Goal: Task Accomplishment & Management: Use online tool/utility

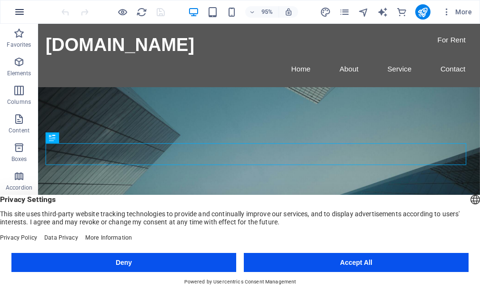
click at [18, 12] on icon "button" at bounding box center [19, 11] width 11 height 11
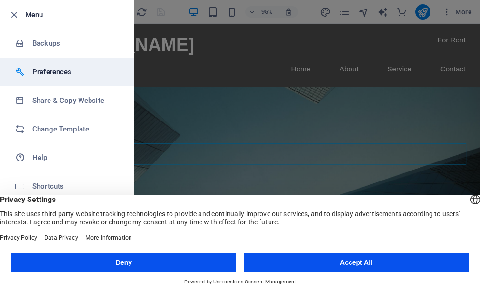
click at [54, 73] on h6 "Preferences" at bounding box center [76, 71] width 88 height 11
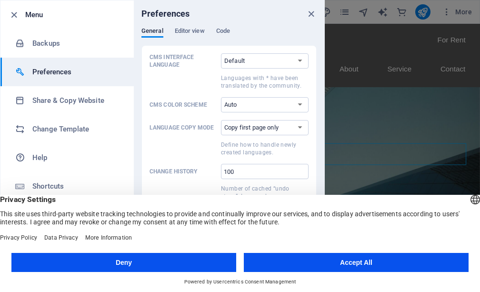
click at [310, 15] on icon "close" at bounding box center [311, 14] width 11 height 11
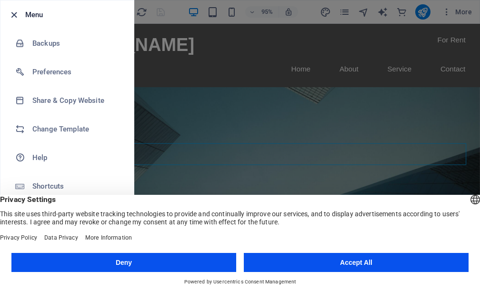
click at [14, 13] on icon "button" at bounding box center [14, 15] width 11 height 11
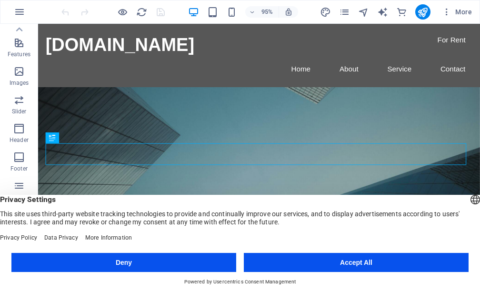
scroll to position [204, 0]
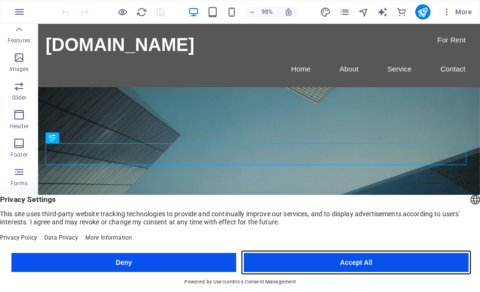
click at [364, 265] on button "Accept All" at bounding box center [356, 262] width 225 height 19
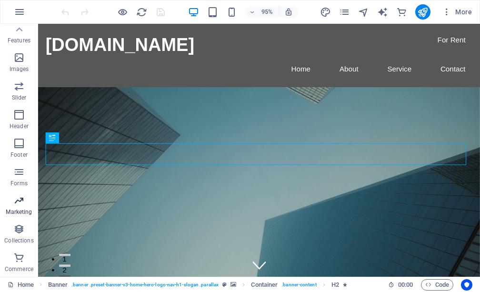
scroll to position [0, 0]
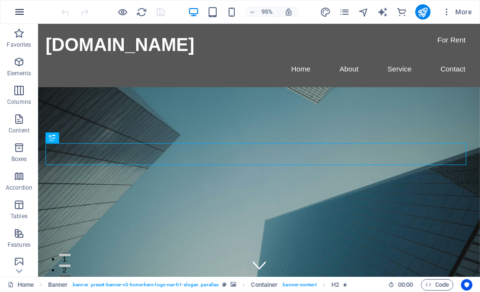
click at [19, 10] on icon "button" at bounding box center [19, 11] width 11 height 11
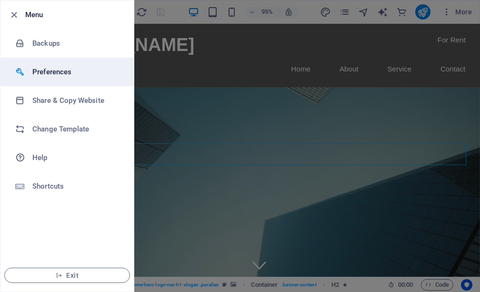
click at [44, 75] on h6 "Preferences" at bounding box center [76, 71] width 88 height 11
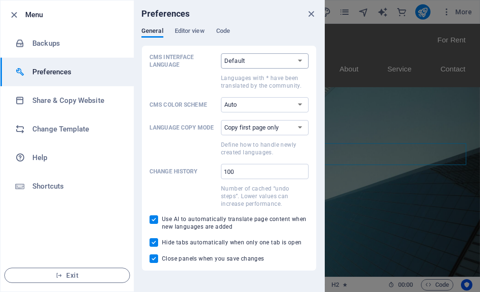
click at [275, 61] on select "Default Deutsch English Español Suomi* Français Magyar Italiano Nederlands Pols…" at bounding box center [265, 60] width 88 height 15
select select "es"
click at [221, 53] on select "Default Deutsch English Español Suomi* Français Magyar Italiano Nederlands Pols…" at bounding box center [265, 60] width 88 height 15
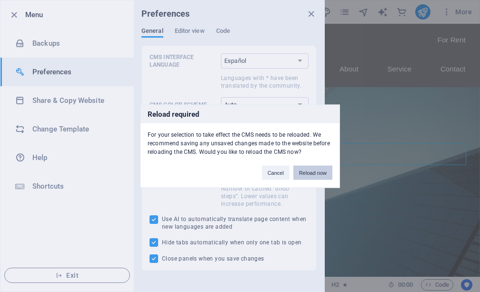
click at [322, 175] on button "Reload now" at bounding box center [312, 172] width 39 height 14
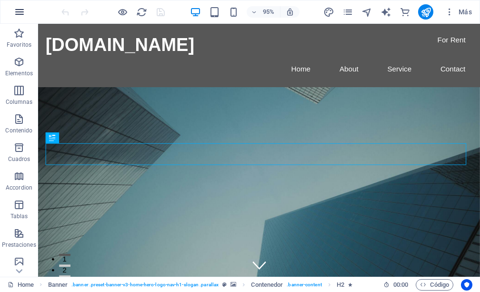
click at [21, 11] on icon "button" at bounding box center [19, 11] width 11 height 11
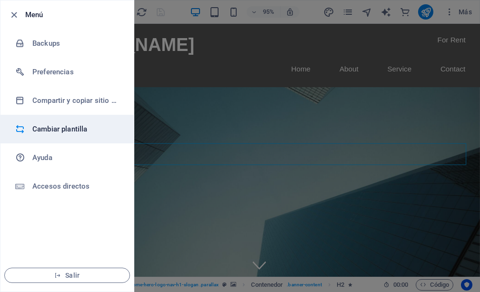
click at [56, 127] on h6 "Cambiar plantilla" at bounding box center [76, 128] width 88 height 11
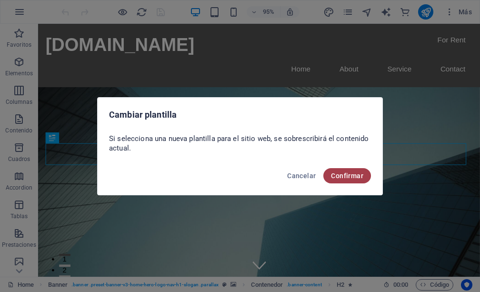
click at [342, 179] on span "Confirmar" at bounding box center [347, 176] width 32 height 8
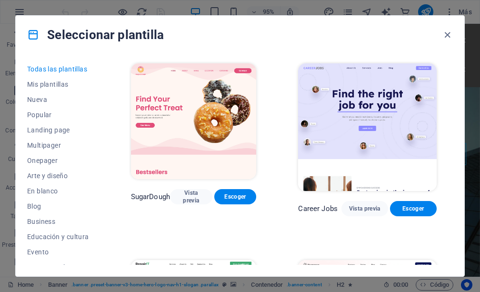
click at [457, 69] on div "Todas las plantillas Mis plantillas Nueva Popular Landing page Multipager Onepa…" at bounding box center [240, 165] width 449 height 222
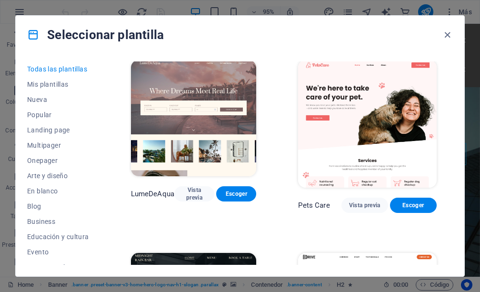
scroll to position [2000, 0]
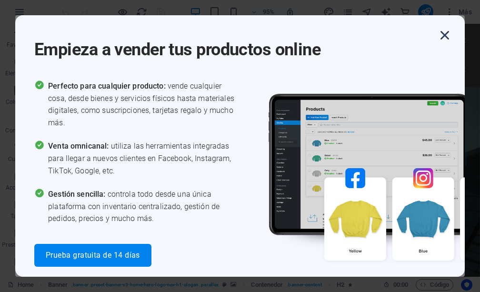
click at [445, 34] on icon "button" at bounding box center [444, 35] width 17 height 17
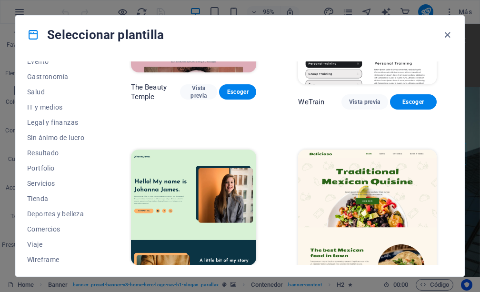
scroll to position [193, 0]
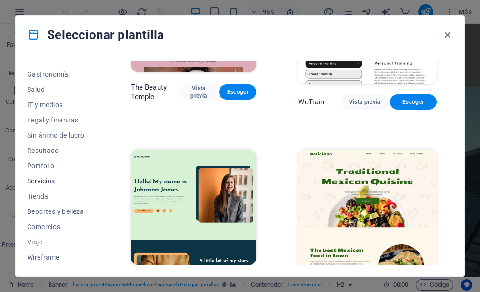
click at [50, 181] on span "Servicios" at bounding box center [58, 181] width 62 height 8
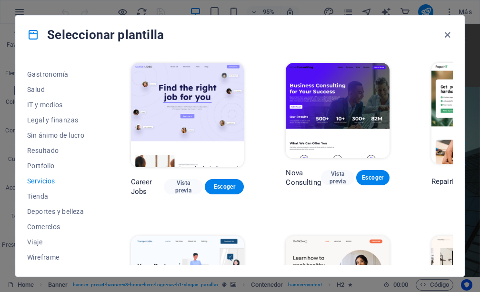
scroll to position [0, 0]
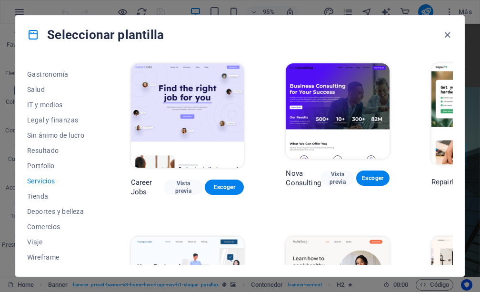
click at [340, 170] on div "Nova Consulting Vista previa Escoger" at bounding box center [337, 178] width 103 height 19
click at [340, 174] on span "Vista previa" at bounding box center [338, 177] width 18 height 15
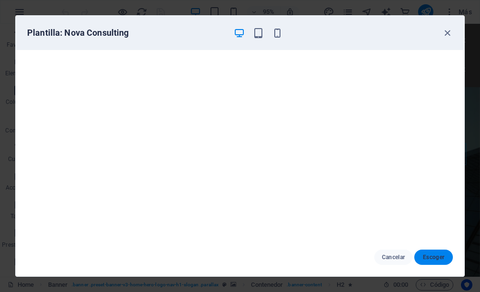
click at [435, 257] on span "Escoger" at bounding box center [433, 257] width 23 height 8
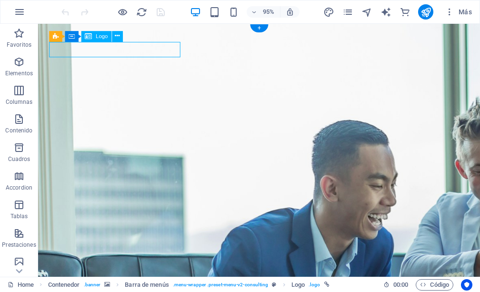
click at [117, 37] on icon at bounding box center [117, 36] width 5 height 10
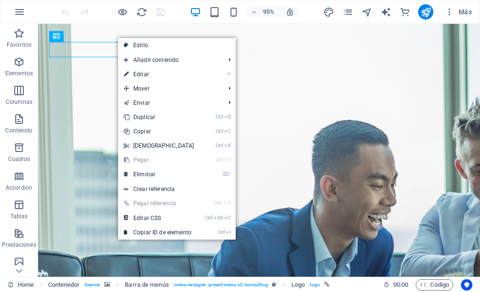
click at [139, 73] on link "⏎ Editar" at bounding box center [159, 74] width 82 height 14
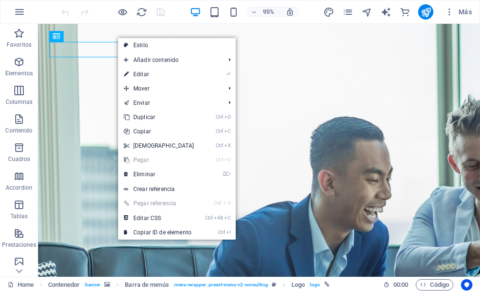
select select "px"
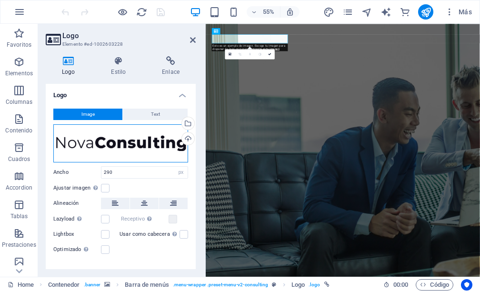
click at [136, 146] on div "Arrastra archivos aquí, haz clic para escoger archivos o selecciona archivos de…" at bounding box center [120, 143] width 135 height 38
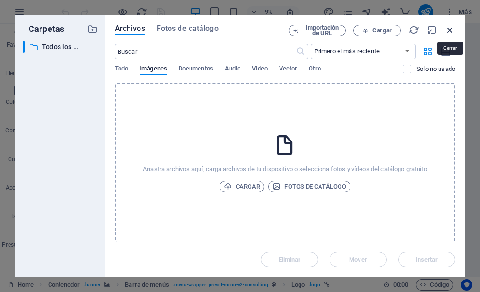
click at [447, 31] on icon "button" at bounding box center [450, 30] width 10 height 10
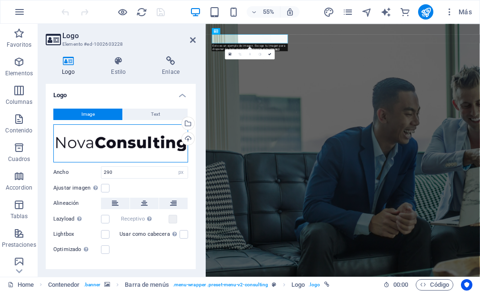
click at [75, 142] on div "Arrastra archivos aquí, haz clic para escoger archivos o selecciona archivos de…" at bounding box center [120, 143] width 135 height 38
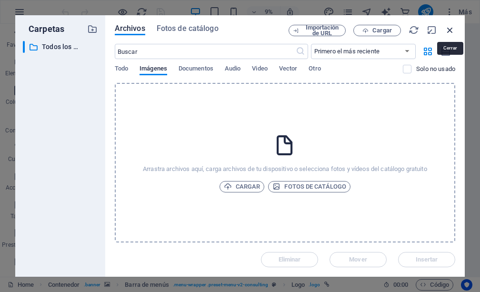
click at [449, 29] on icon "button" at bounding box center [450, 30] width 10 height 10
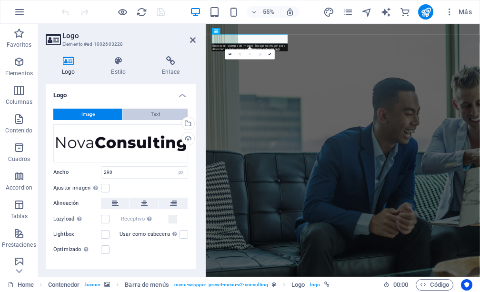
click at [152, 114] on span "Text" at bounding box center [155, 114] width 9 height 11
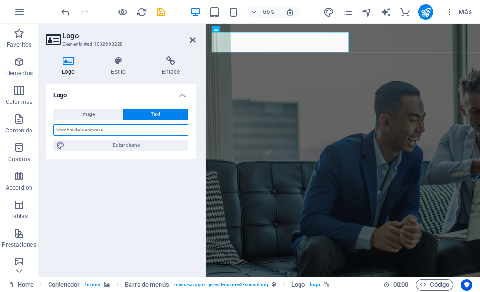
click at [97, 130] on input "text" at bounding box center [120, 129] width 135 height 11
type input "High Tonnage"
click at [127, 156] on div "Image Text Arrastra archivos aquí, haz clic para escoger archivos o selecciona …" at bounding box center [121, 130] width 150 height 58
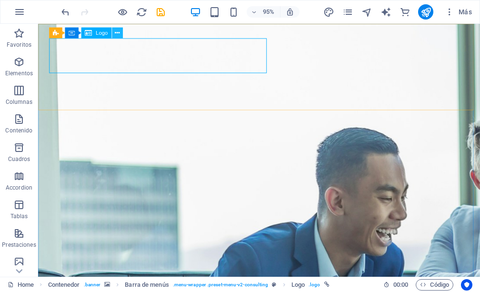
click at [116, 33] on icon at bounding box center [117, 33] width 5 height 10
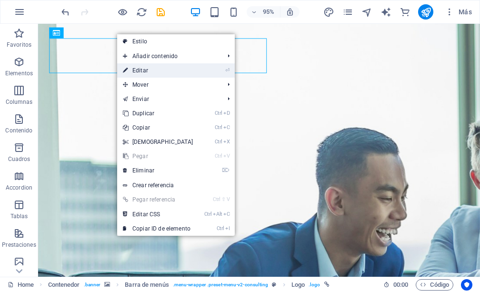
click at [150, 70] on link "⏎ Editar" at bounding box center [158, 70] width 82 height 14
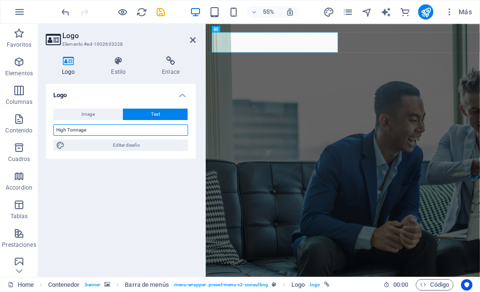
click at [112, 131] on input "High Tonnage" at bounding box center [120, 129] width 135 height 11
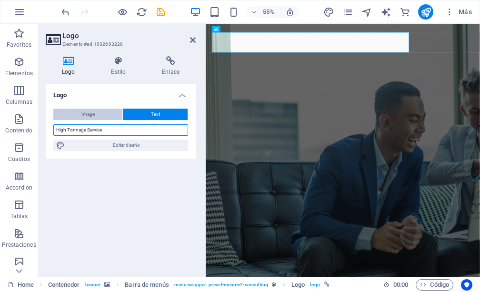
type input "High Tonnage Service"
click at [86, 115] on span "Image" at bounding box center [87, 114] width 13 height 11
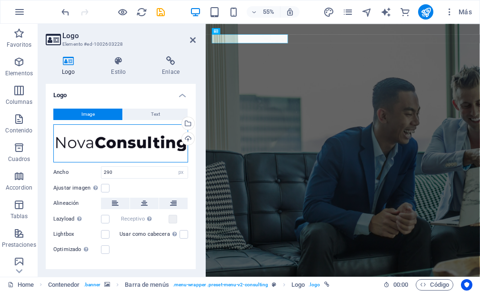
click at [117, 148] on div "Arrastra archivos aquí, haz clic para escoger archivos o selecciona archivos de…" at bounding box center [120, 143] width 135 height 38
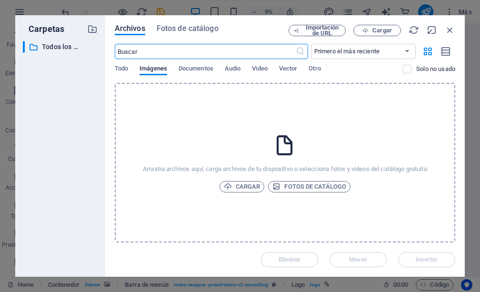
click at [175, 53] on input "text" at bounding box center [205, 51] width 181 height 15
type input "certificacion"
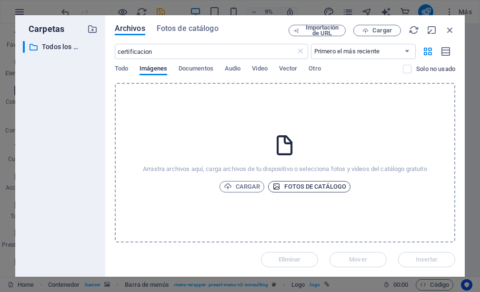
click at [314, 187] on span "Fotos de catálogo" at bounding box center [309, 186] width 74 height 11
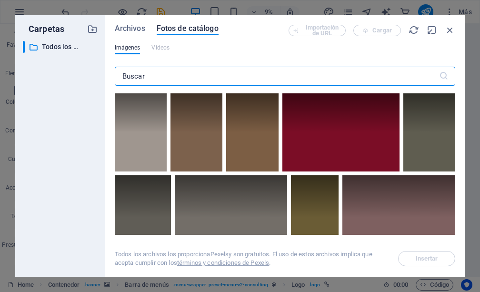
click at [150, 75] on input "text" at bounding box center [277, 76] width 324 height 19
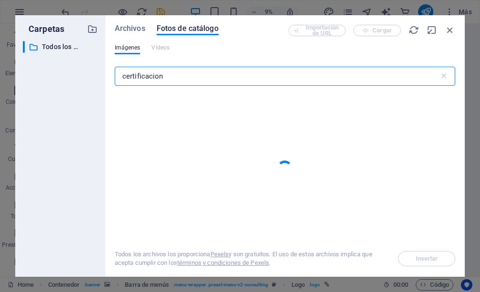
type input "certificacion"
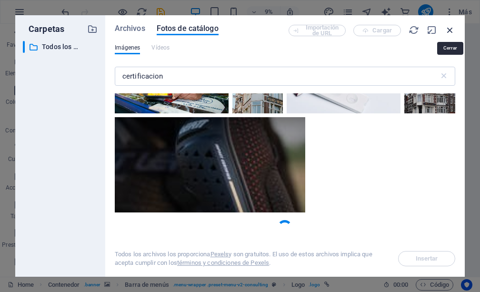
scroll to position [308, 0]
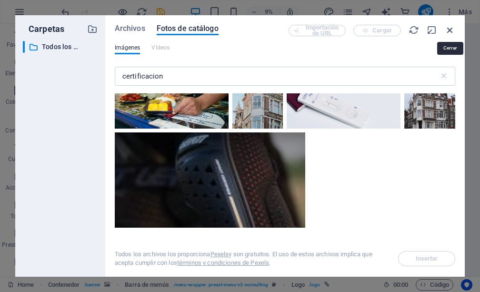
click at [449, 29] on icon "button" at bounding box center [450, 30] width 10 height 10
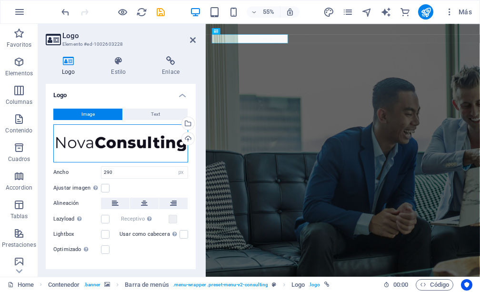
click at [106, 149] on div "Arrastra archivos aquí, haz clic para escoger archivos o selecciona archivos de…" at bounding box center [120, 143] width 135 height 38
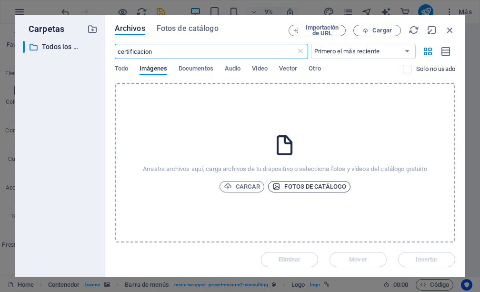
click at [299, 188] on span "Fotos de catálogo" at bounding box center [309, 186] width 74 height 11
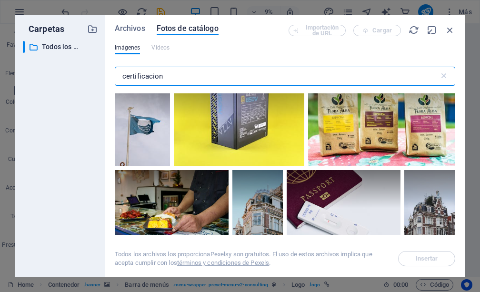
scroll to position [238, 0]
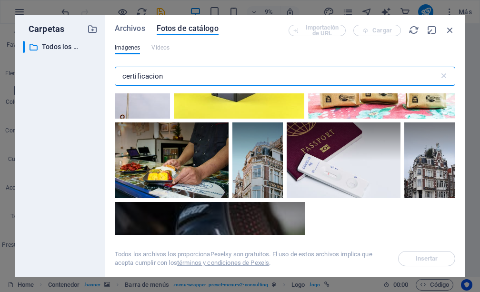
drag, startPoint x: 175, startPoint y: 76, endPoint x: 116, endPoint y: 76, distance: 59.0
click at [116, 76] on input "certificacion" at bounding box center [277, 76] width 324 height 19
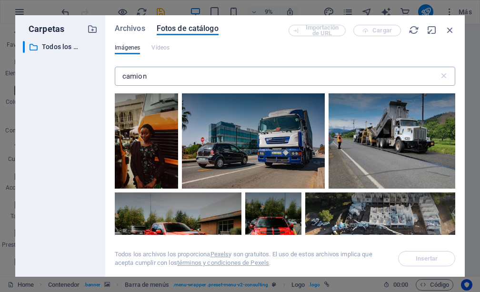
click at [172, 74] on input "camion" at bounding box center [277, 76] width 324 height 19
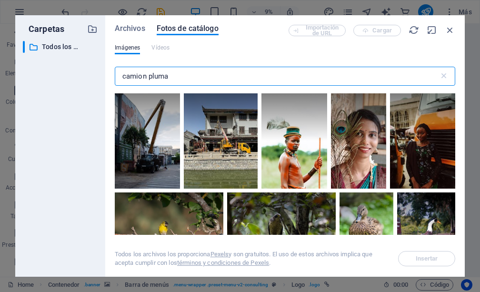
drag, startPoint x: 178, startPoint y: 80, endPoint x: 83, endPoint y: 72, distance: 94.6
click at [105, 78] on div "Archivos Fotos de catálogo Importación de URL Cargar Imágenes Vídeos camion plu…" at bounding box center [285, 145] width 360 height 261
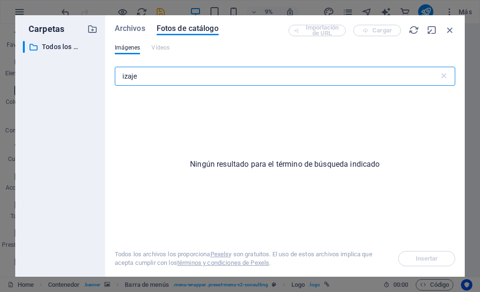
drag, startPoint x: 144, startPoint y: 75, endPoint x: 109, endPoint y: 82, distance: 36.3
click at [110, 82] on div "Archivos Fotos de catálogo Importación de URL Cargar Imágenes Vídeos izaje ​ Ni…" at bounding box center [285, 145] width 360 height 261
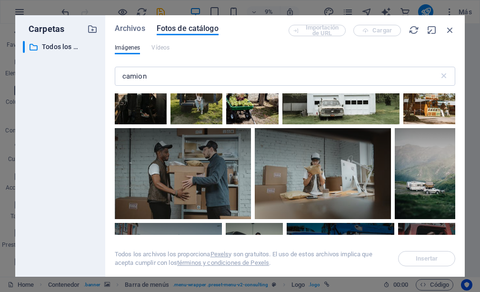
scroll to position [1381, 0]
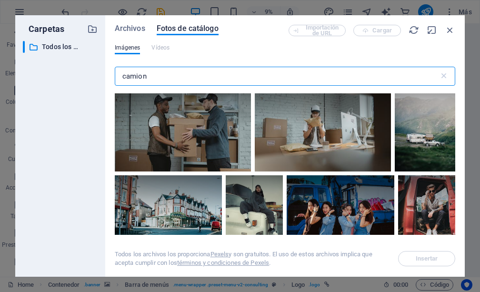
drag, startPoint x: 160, startPoint y: 78, endPoint x: 97, endPoint y: 71, distance: 63.7
click at [97, 71] on div "Carpetas ​ Todos los archivos Todos los archivos Archivos Fotos de catálogo Imp…" at bounding box center [240, 145] width 450 height 261
type input "mineria"
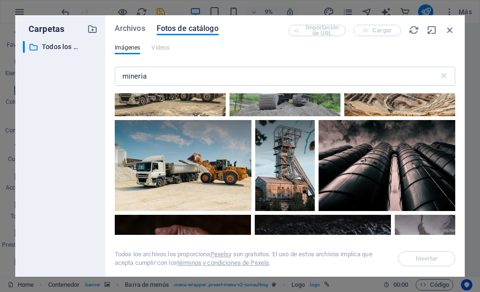
scroll to position [333, 0]
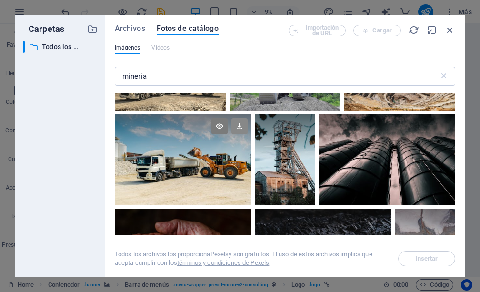
click at [240, 124] on icon at bounding box center [239, 126] width 16 height 16
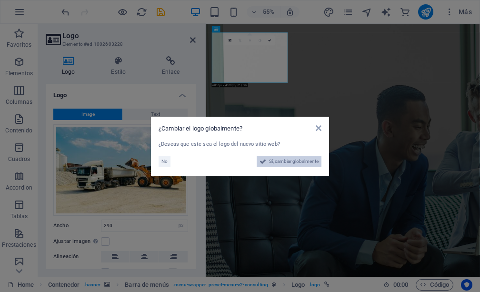
click at [280, 163] on span "Sí, cambiar globalmente" at bounding box center [294, 161] width 50 height 11
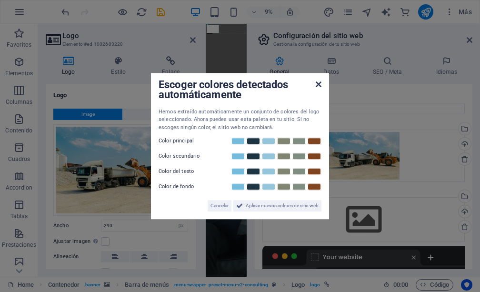
click at [318, 86] on icon at bounding box center [319, 84] width 6 height 8
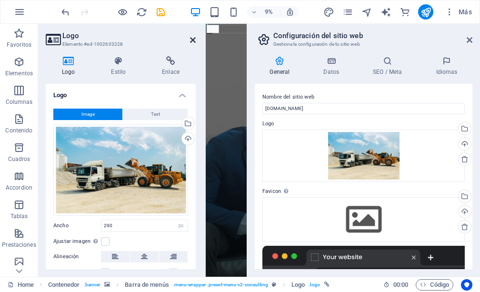
click at [190, 42] on icon at bounding box center [193, 40] width 6 height 8
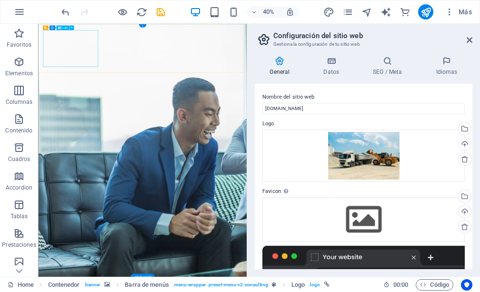
click at [414, 258] on div at bounding box center [363, 265] width 202 height 38
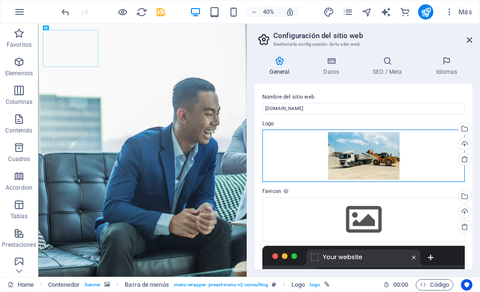
click at [360, 159] on div "Arrastra archivos aquí, haz clic para escoger archivos o selecciona archivos de…" at bounding box center [363, 156] width 202 height 52
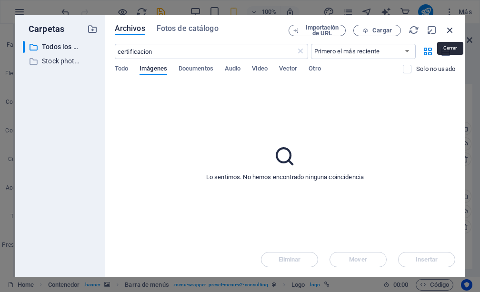
click at [451, 26] on icon "button" at bounding box center [450, 30] width 10 height 10
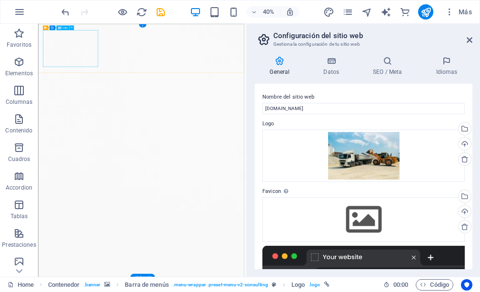
select select "px"
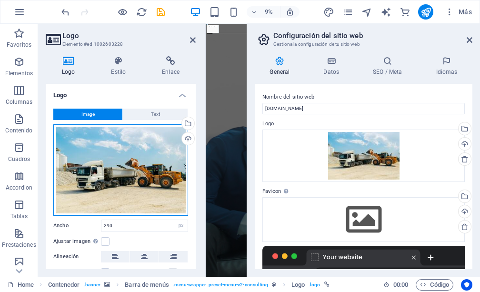
click at [142, 170] on div "Arrastra archivos aquí, haz clic para escoger archivos o selecciona archivos de…" at bounding box center [120, 169] width 135 height 91
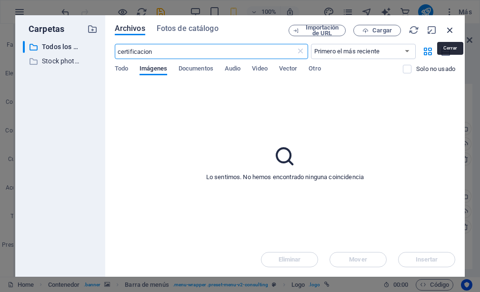
click at [447, 29] on icon "button" at bounding box center [450, 30] width 10 height 10
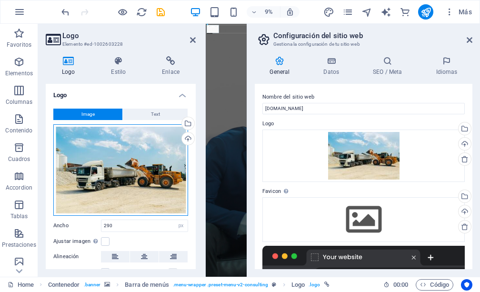
drag, startPoint x: 148, startPoint y: 181, endPoint x: 113, endPoint y: 179, distance: 35.3
click at [113, 179] on div "Arrastra archivos aquí, haz clic para escoger archivos o selecciona archivos de…" at bounding box center [120, 169] width 135 height 91
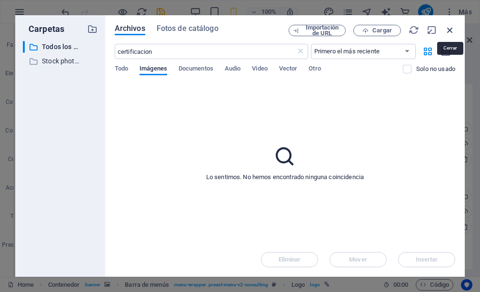
click at [451, 29] on icon "button" at bounding box center [450, 30] width 10 height 10
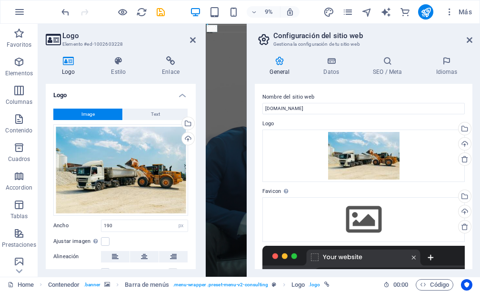
type input "290"
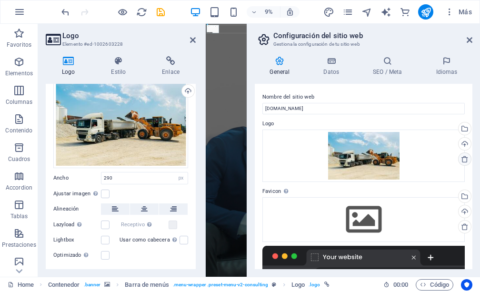
click at [463, 157] on icon at bounding box center [465, 159] width 8 height 8
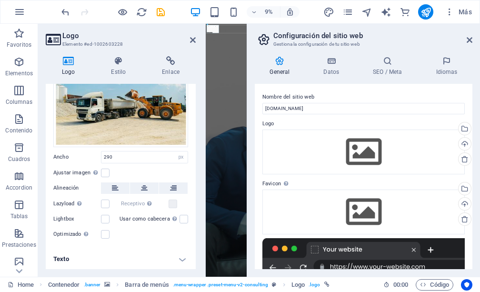
scroll to position [0, 0]
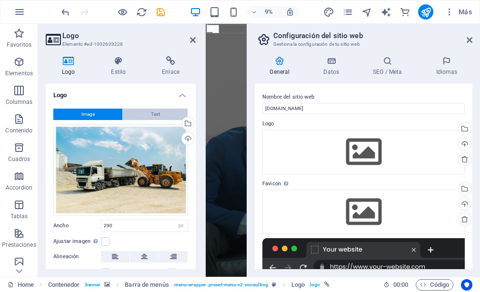
click at [151, 116] on span "Text" at bounding box center [155, 114] width 9 height 11
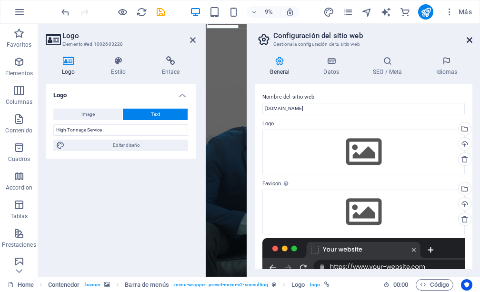
click at [469, 38] on icon at bounding box center [470, 40] width 6 height 8
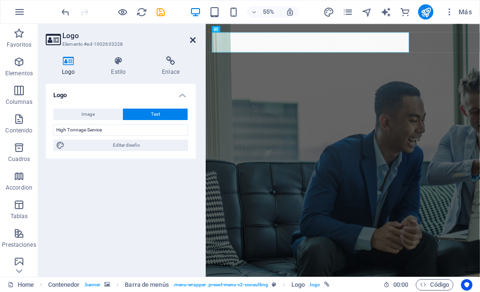
click at [190, 40] on icon at bounding box center [193, 40] width 6 height 8
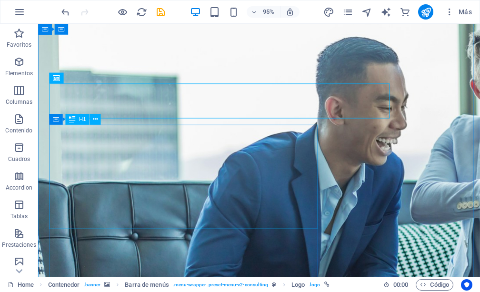
scroll to position [48, 0]
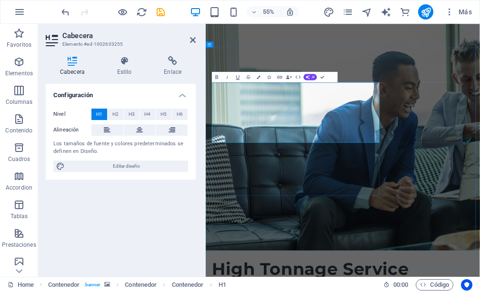
drag, startPoint x: 362, startPoint y: 156, endPoint x: 241, endPoint y: 152, distance: 121.5
drag, startPoint x: 235, startPoint y: 152, endPoint x: 247, endPoint y: 155, distance: 12.8
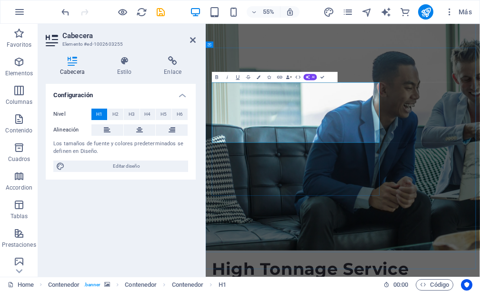
drag, startPoint x: 361, startPoint y: 152, endPoint x: 220, endPoint y: 146, distance: 141.6
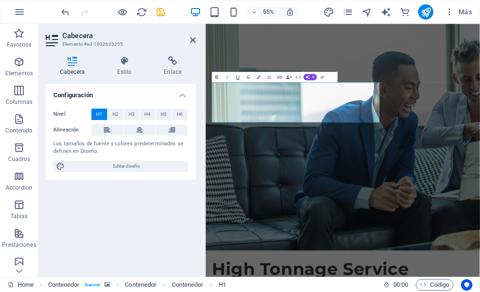
click at [191, 146] on div "Nivel H1 H2 H3 H4 H5 H6 Alineación Los tamaños de fuente y colores predetermina…" at bounding box center [121, 140] width 150 height 79
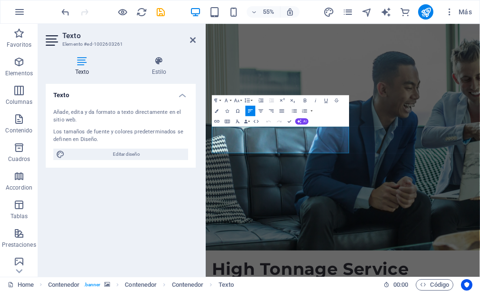
drag, startPoint x: 388, startPoint y: 250, endPoint x: 218, endPoint y: 217, distance: 173.8
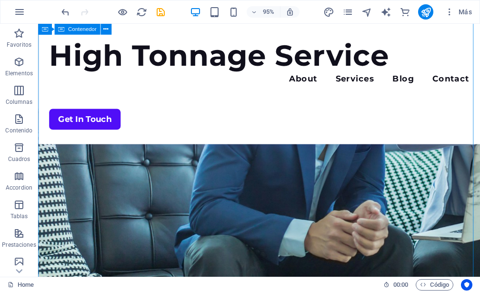
scroll to position [0, 0]
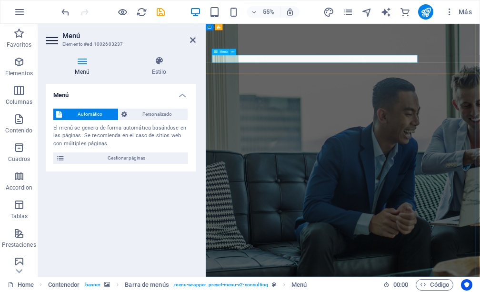
click at [84, 60] on icon at bounding box center [82, 61] width 73 height 10
click at [160, 116] on span "Personalizado" at bounding box center [157, 114] width 55 height 11
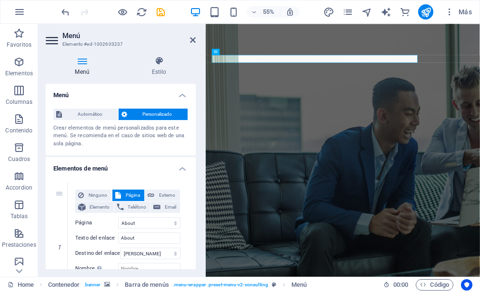
scroll to position [48, 0]
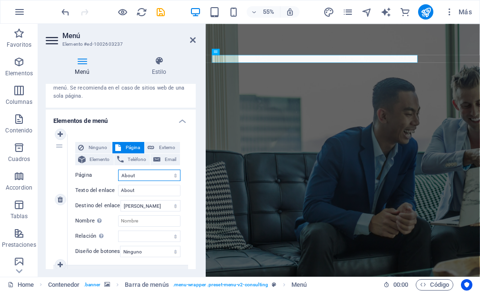
click at [138, 174] on select "Home About Services Blog Contact Legal Notice Privacy" at bounding box center [149, 175] width 62 height 11
click at [232, 53] on icon at bounding box center [233, 52] width 3 height 6
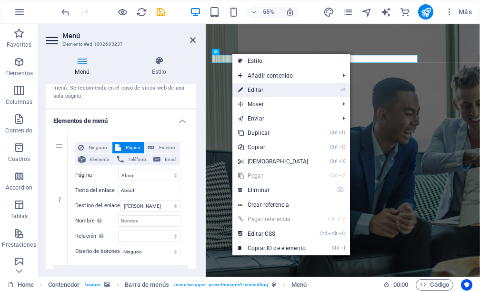
click at [257, 88] on link "⏎ Editar" at bounding box center [273, 90] width 82 height 14
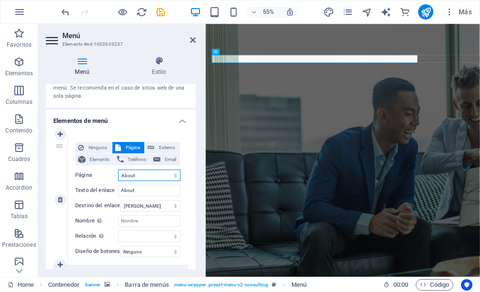
click at [140, 175] on select "Home About Services Blog Contact Legal Notice Privacy" at bounding box center [149, 175] width 62 height 11
click at [140, 123] on h4 "Elementos de menú" at bounding box center [121, 118] width 150 height 17
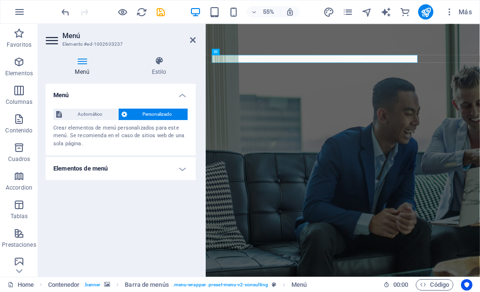
scroll to position [0, 0]
click at [90, 114] on span "Automático" at bounding box center [90, 114] width 50 height 11
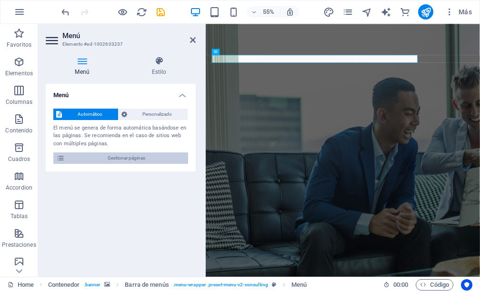
click at [60, 157] on icon at bounding box center [60, 157] width 9 height 11
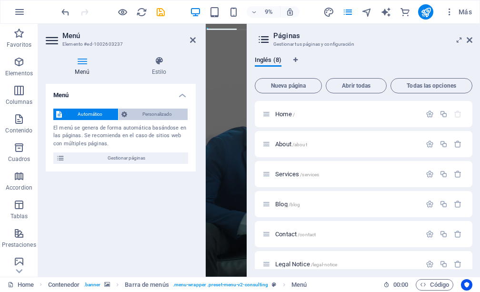
click at [151, 115] on span "Personalizado" at bounding box center [157, 114] width 55 height 11
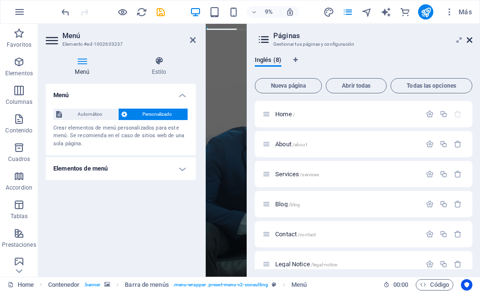
click at [472, 40] on icon at bounding box center [470, 40] width 6 height 8
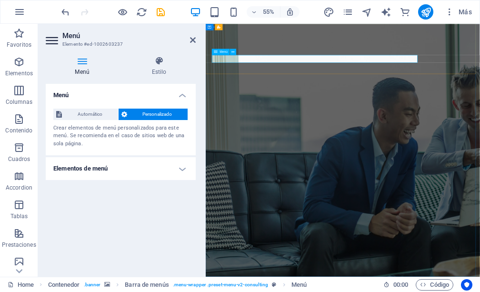
click at [81, 59] on icon at bounding box center [82, 61] width 73 height 10
click at [181, 168] on h4 "Elementos de menú" at bounding box center [121, 168] width 150 height 23
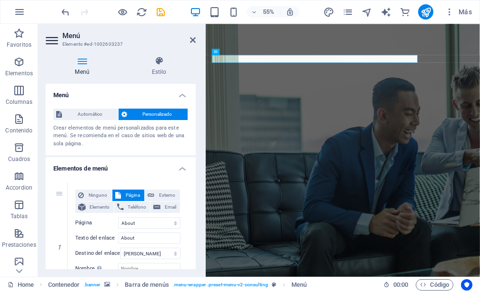
click at [154, 113] on span "Personalizado" at bounding box center [157, 114] width 55 height 11
click at [153, 113] on span "Personalizado" at bounding box center [157, 114] width 55 height 11
click at [151, 116] on span "Personalizado" at bounding box center [157, 114] width 55 height 11
click at [123, 114] on icon at bounding box center [124, 114] width 6 height 11
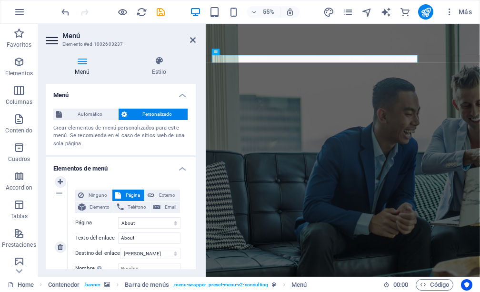
click at [60, 194] on div "1" at bounding box center [60, 247] width 14 height 130
click at [145, 237] on input "About" at bounding box center [149, 237] width 62 height 11
type input "A"
select select
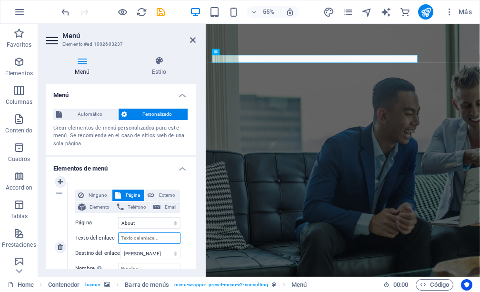
select select
type input "Nosotros"
select select
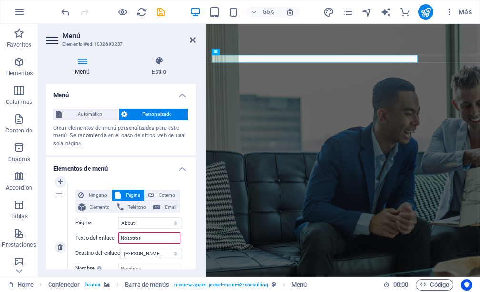
select select
type input "Nosotros"
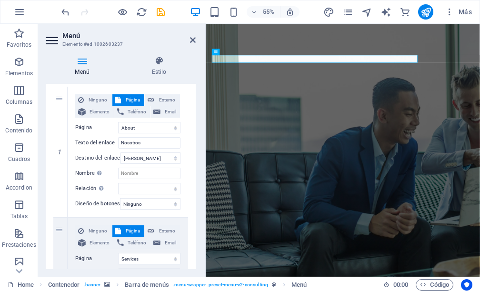
scroll to position [143, 0]
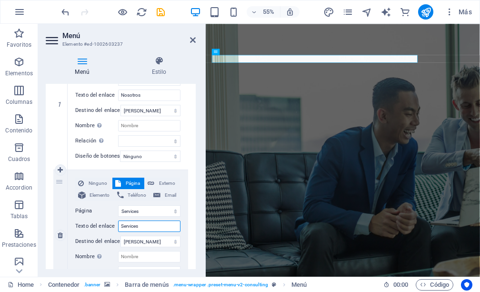
click at [143, 228] on input "Services" at bounding box center [149, 225] width 62 height 11
drag, startPoint x: 133, startPoint y: 229, endPoint x: 105, endPoint y: 230, distance: 28.1
click at [105, 230] on div "Texto del enlace Services" at bounding box center [127, 225] width 105 height 11
type input "Ser"
select select
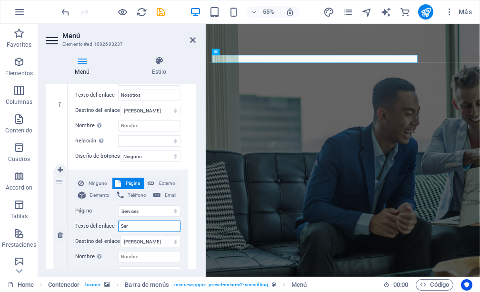
select select
type input "Servicios"
select select
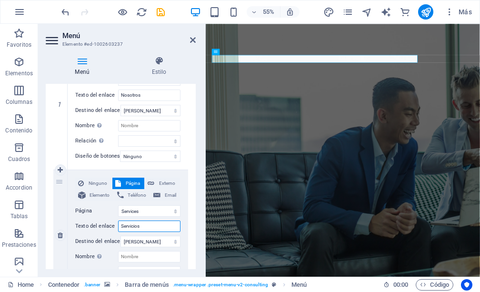
select select
type input "Servicios"
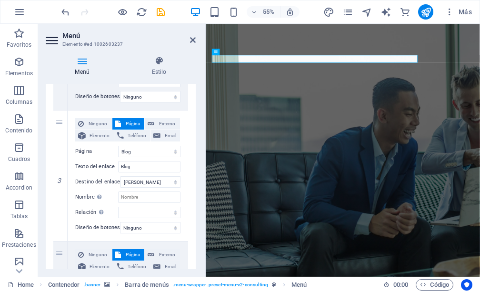
scroll to position [381, 0]
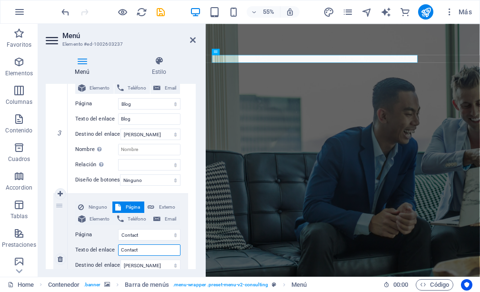
click at [143, 251] on input "Contact" at bounding box center [149, 249] width 62 height 11
type input "C"
select select
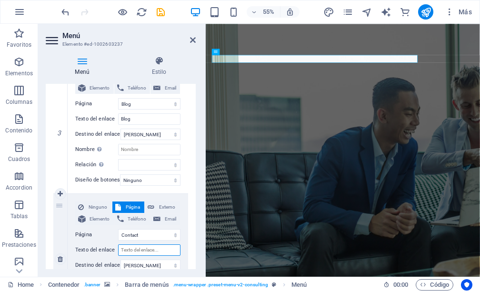
select select
type input "Contactos"
select select
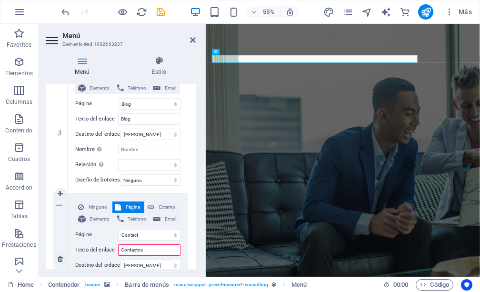
select select
type input "Contactos"
click at [200, 253] on div "Menú Estilo Menú Automático Personalizado Crear elementos de menú personalizado…" at bounding box center [120, 163] width 165 height 228
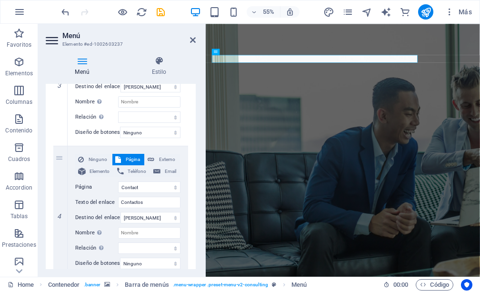
scroll to position [469, 0]
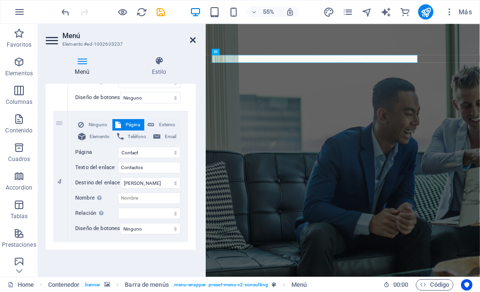
click at [193, 37] on icon at bounding box center [193, 40] width 6 height 8
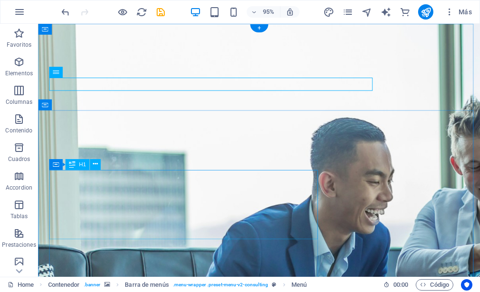
scroll to position [48, 0]
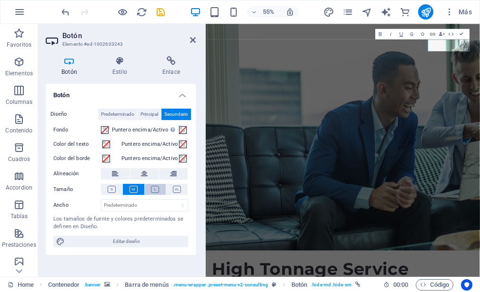
scroll to position [25, 0]
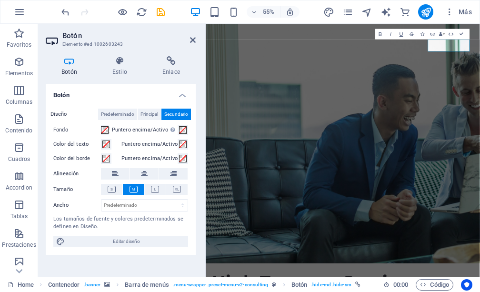
click at [180, 95] on h4 "Botón" at bounding box center [121, 92] width 150 height 17
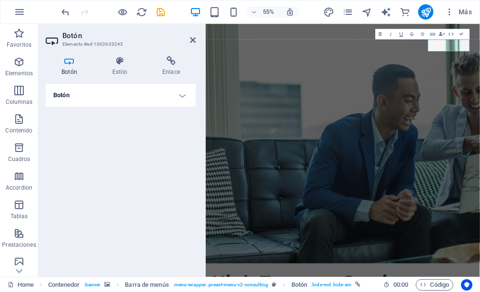
click at [180, 95] on h4 "Botón" at bounding box center [121, 95] width 150 height 23
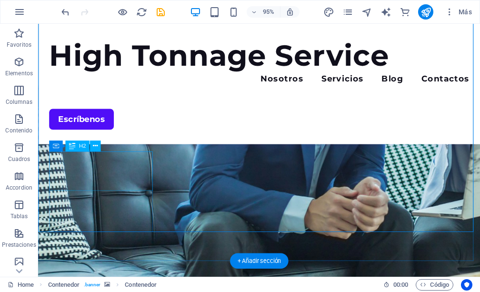
scroll to position [215, 0]
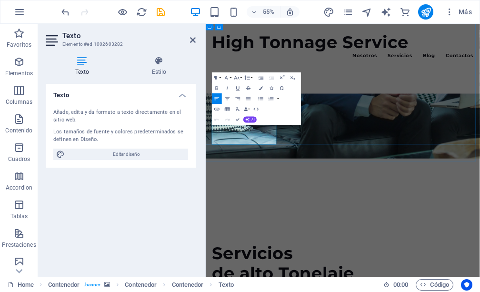
drag, startPoint x: 267, startPoint y: 235, endPoint x: 211, endPoint y: 211, distance: 60.4
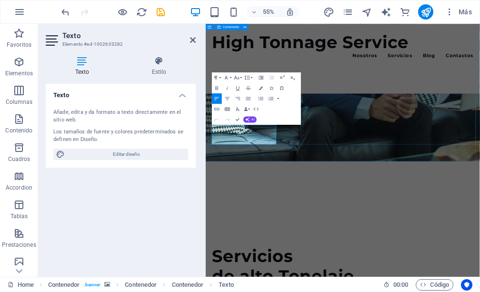
copy span "How capable we are at work shines in every endeavour."
click at [366, 250] on figure at bounding box center [455, 41] width 499 height 463
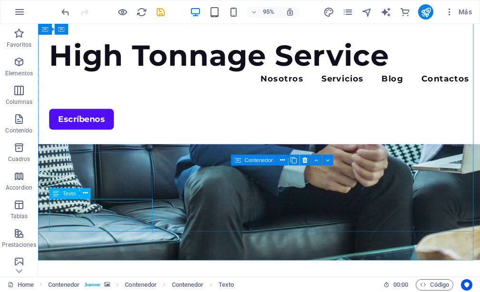
click at [65, 194] on span "Texto" at bounding box center [68, 192] width 13 height 5
click at [86, 194] on icon at bounding box center [84, 194] width 5 height 10
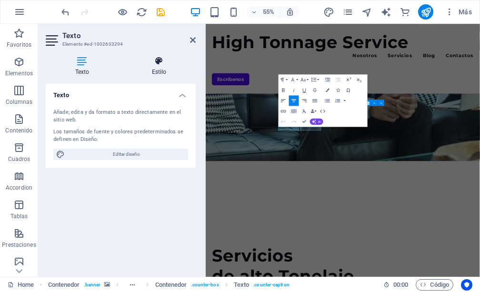
click at [165, 71] on h4 "Estilo" at bounding box center [158, 66] width 73 height 20
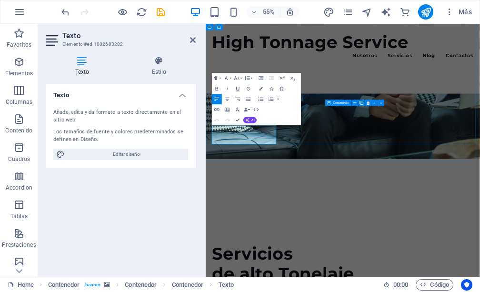
click at [150, 70] on h4 "Estilo" at bounding box center [158, 66] width 73 height 20
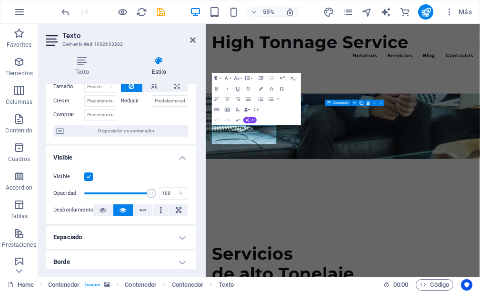
scroll to position [0, 0]
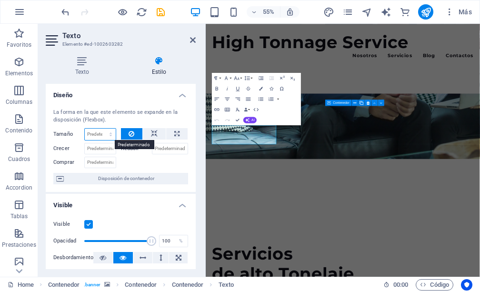
click at [106, 135] on select "Predeterminado automático px % 1/1 1/2 1/3 1/4 1/5 1/6 1/7 1/8 1/9 1/10" at bounding box center [100, 134] width 31 height 11
click at [175, 149] on input "Reducir" at bounding box center [170, 148] width 37 height 11
type input "e"
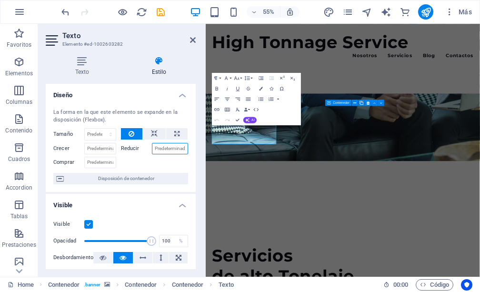
type input "l"
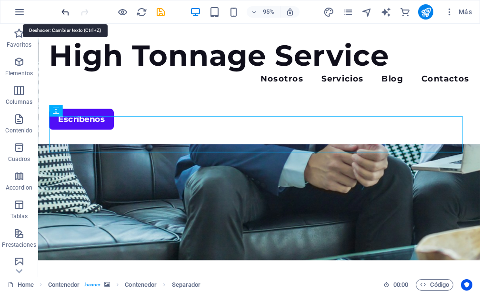
click at [67, 14] on icon "undo" at bounding box center [65, 12] width 11 height 11
click at [67, 13] on icon "undo" at bounding box center [65, 12] width 11 height 11
click at [66, 12] on icon "undo" at bounding box center [65, 12] width 11 height 11
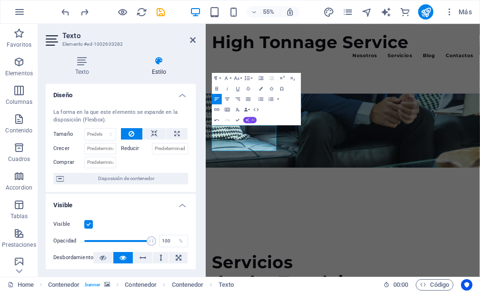
click at [254, 121] on span "AI" at bounding box center [253, 119] width 3 height 3
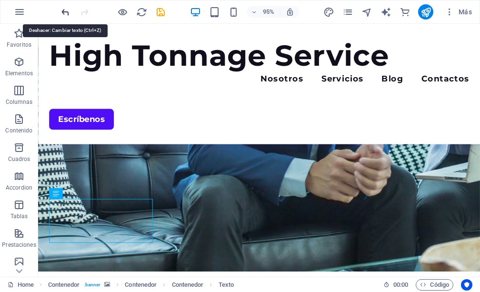
click at [66, 9] on icon "undo" at bounding box center [65, 12] width 11 height 11
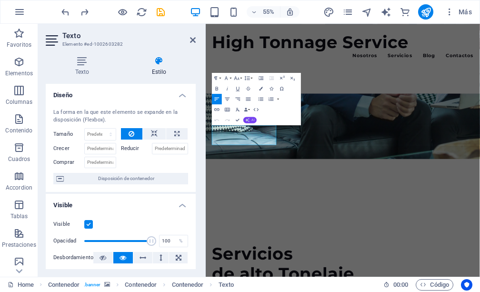
click at [251, 119] on button "AI" at bounding box center [249, 120] width 13 height 6
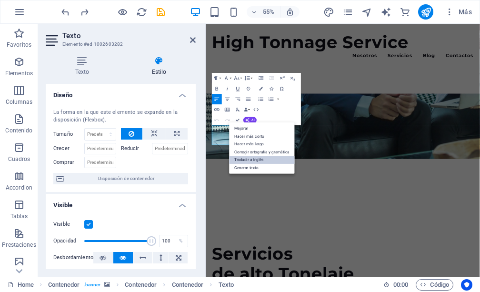
click at [255, 160] on link "Traducir a Inglés" at bounding box center [263, 160] width 66 height 8
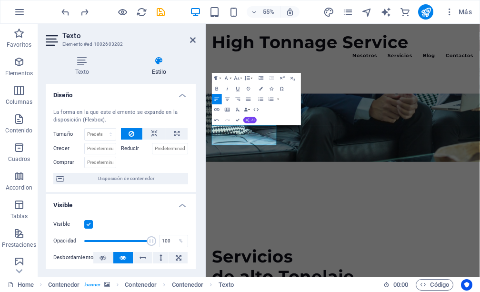
click at [252, 121] on span "AI" at bounding box center [253, 119] width 3 height 3
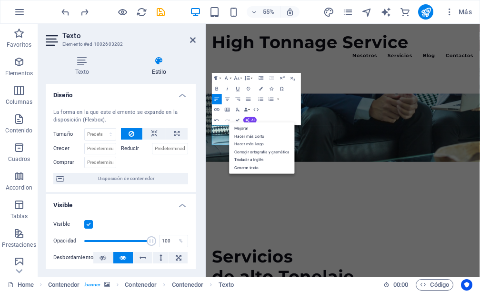
drag, startPoint x: 232, startPoint y: 265, endPoint x: 239, endPoint y: 257, distance: 10.9
click at [232, 264] on figure at bounding box center [455, 42] width 499 height 465
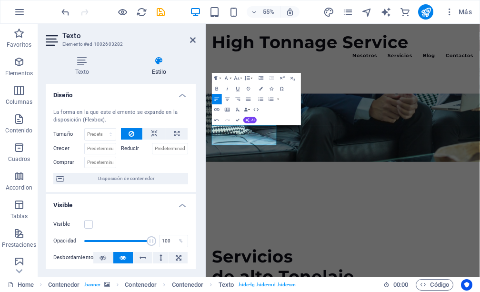
click at [306, 254] on figure at bounding box center [455, 42] width 499 height 465
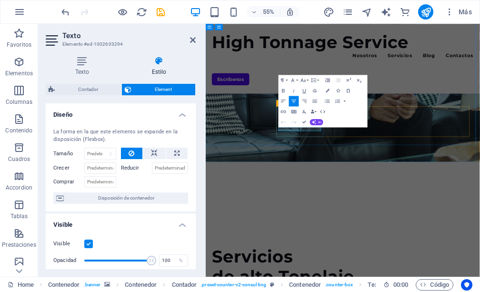
drag, startPoint x: 410, startPoint y: 218, endPoint x: 404, endPoint y: 218, distance: 6.7
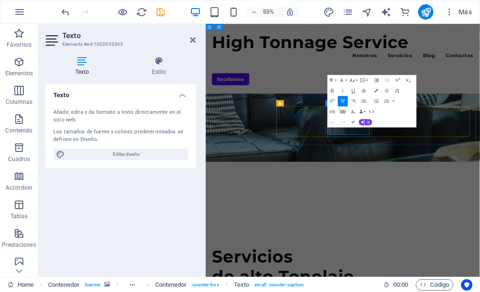
drag, startPoint x: 489, startPoint y: 221, endPoint x: 452, endPoint y: 217, distance: 36.4
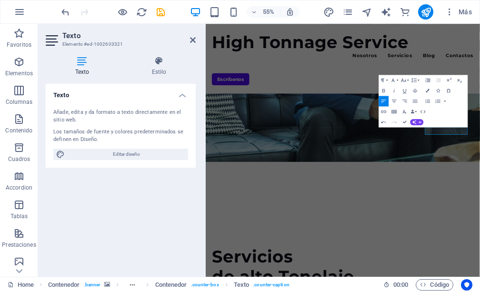
click at [480, 250] on figure at bounding box center [455, 42] width 499 height 465
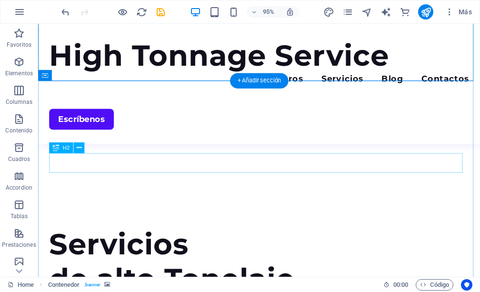
scroll to position [452, 0]
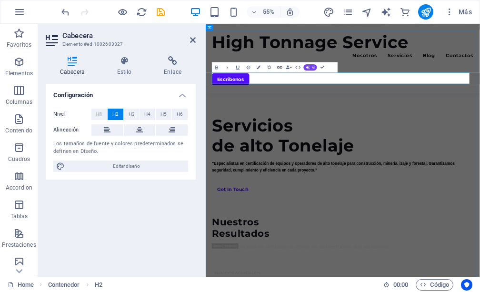
drag, startPoint x: 438, startPoint y: 121, endPoint x: 223, endPoint y: 127, distance: 214.8
copy h2 "What We Can Offer You"
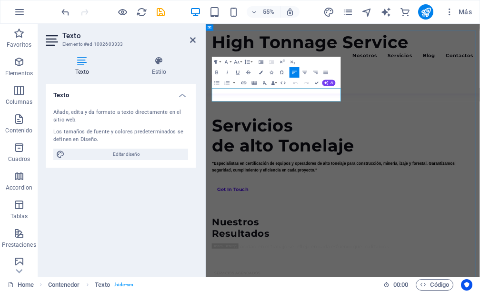
drag, startPoint x: 411, startPoint y: 160, endPoint x: 216, endPoint y: 143, distance: 196.5
copy p "Optimize your journey with our consulting services, delivering personalized sol…"
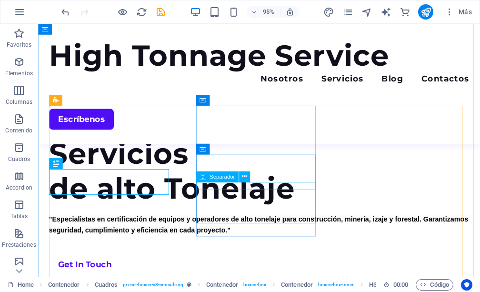
scroll to position [548, 0]
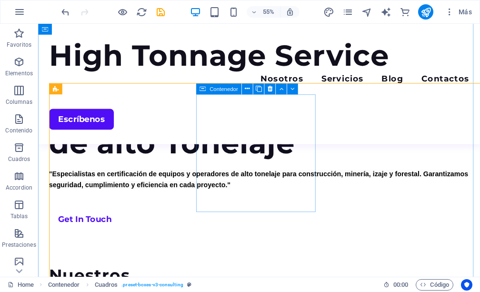
scroll to position [560, 0]
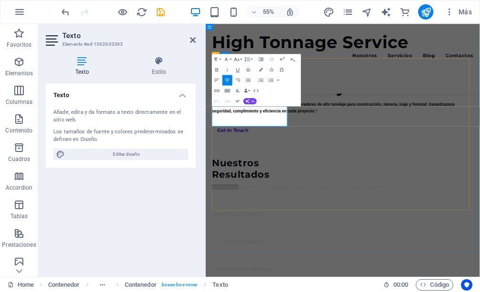
drag, startPoint x: 281, startPoint y: 200, endPoint x: 210, endPoint y: 168, distance: 78.0
copy p "Strategic method development for business excellence and progress."
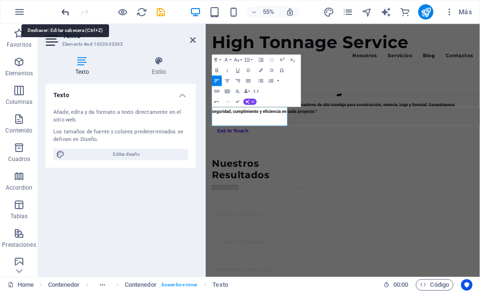
click at [61, 9] on icon "undo" at bounding box center [65, 12] width 11 height 11
click at [65, 12] on icon "undo" at bounding box center [65, 12] width 11 height 11
drag, startPoint x: 193, startPoint y: 38, endPoint x: 162, endPoint y: 14, distance: 39.0
click at [193, 38] on icon at bounding box center [193, 40] width 6 height 8
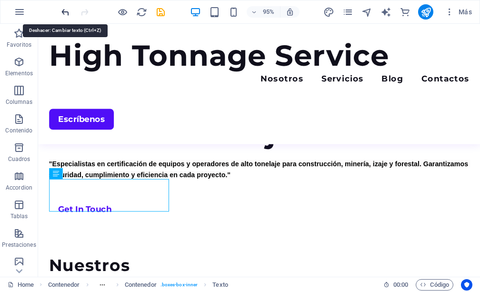
click at [69, 15] on icon "undo" at bounding box center [65, 12] width 11 height 11
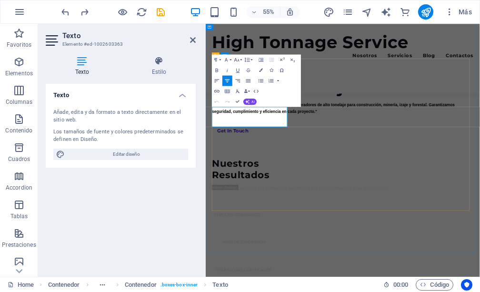
drag, startPoint x: 304, startPoint y: 209, endPoint x: 219, endPoint y: 182, distance: 89.9
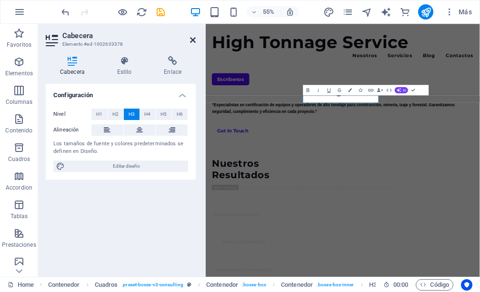
click at [191, 40] on icon at bounding box center [193, 40] width 6 height 8
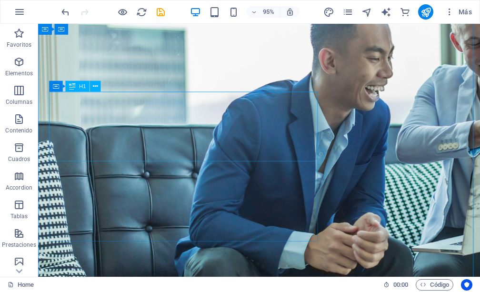
scroll to position [0, 0]
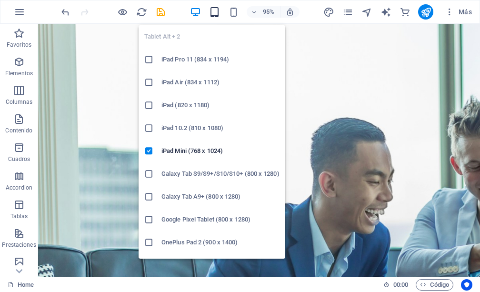
click at [215, 7] on icon "button" at bounding box center [214, 12] width 11 height 11
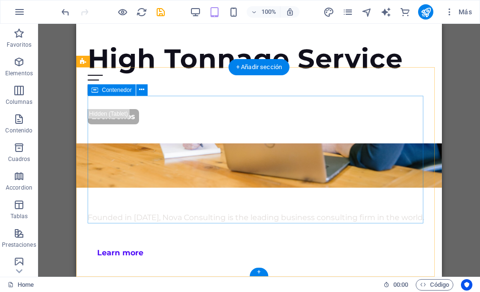
scroll to position [2417, 0]
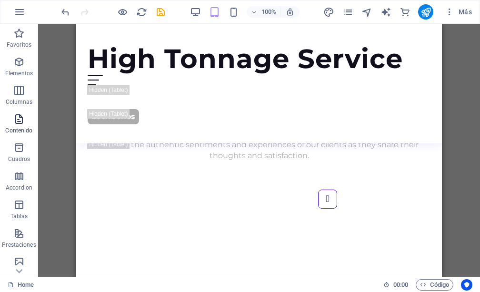
click at [18, 122] on icon "button" at bounding box center [18, 118] width 11 height 11
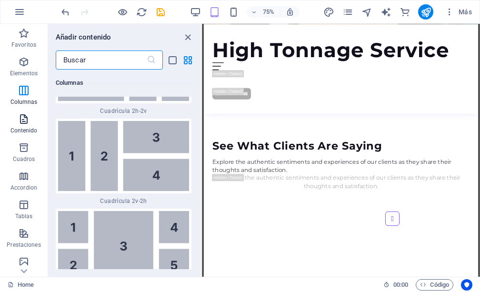
scroll to position [3149, 0]
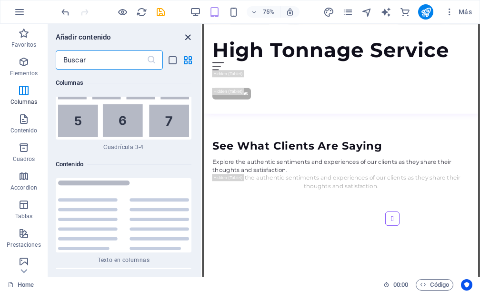
click at [186, 37] on icon "close panel" at bounding box center [187, 37] width 11 height 11
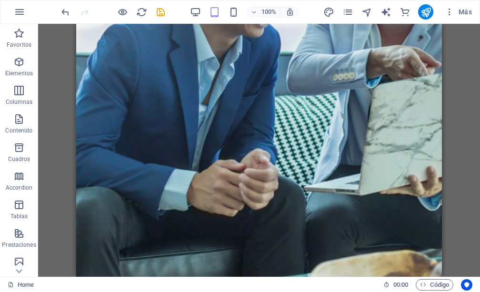
scroll to position [0, 0]
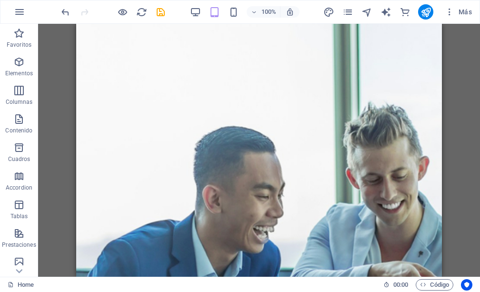
drag, startPoint x: 439, startPoint y: 130, endPoint x: 518, endPoint y: 42, distance: 118.0
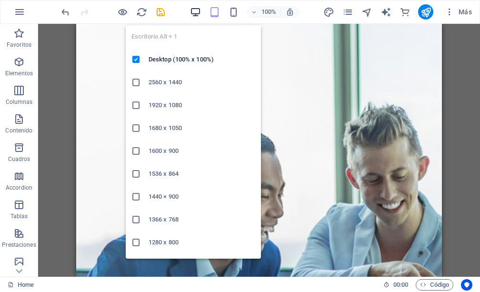
click at [195, 9] on icon "button" at bounding box center [195, 12] width 11 height 11
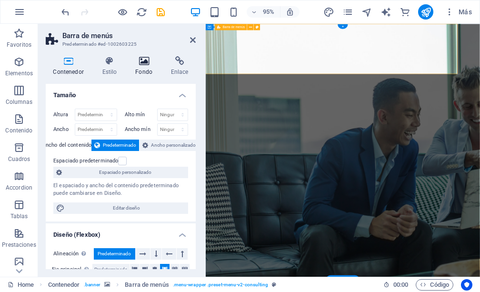
click at [143, 61] on icon at bounding box center [144, 61] width 32 height 10
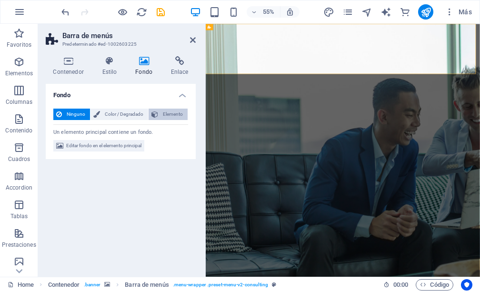
click at [172, 112] on span "Elemento" at bounding box center [173, 114] width 24 height 11
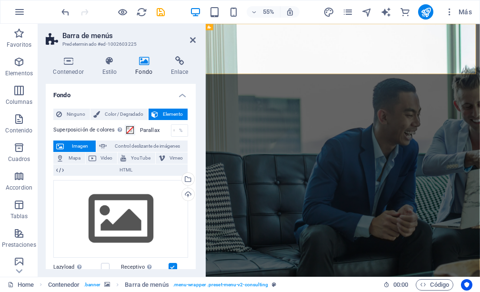
click at [86, 145] on span "Imagen" at bounding box center [80, 145] width 26 height 11
